Goal: Check status

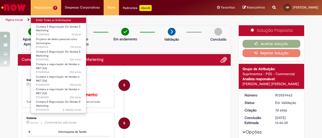
click at [57, 21] on link "Exibir Todas as Solicitações" at bounding box center [58, 21] width 55 height 6
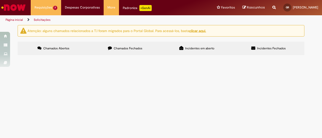
click at [125, 51] on label "Chamados Fechados" at bounding box center [125, 49] width 72 height 14
click at [0, 0] on span "Pagamento da 1a parcela do contrato da lutadora [PERSON_NAME] para o evento Spa…" at bounding box center [0, 0] width 0 height 0
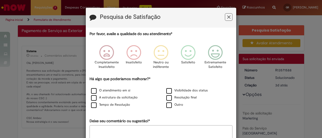
click at [227, 16] on icon "Feedback" at bounding box center [228, 17] width 3 height 5
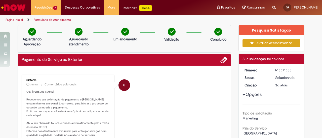
click at [282, 71] on div "R13571588" at bounding box center [286, 70] width 23 height 5
copy div "R13571588"
click at [186, 87] on li "S Sistema 3d atrás 3 [PERSON_NAME] atrás Comentários adicionais [PERSON_NAME], …" at bounding box center [124, 116] width 205 height 82
